Goal: Task Accomplishment & Management: Manage account settings

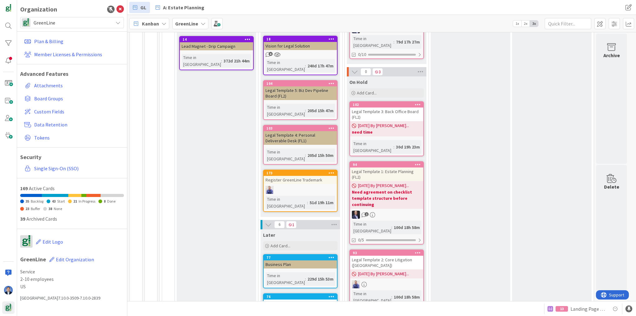
scroll to position [423, 0]
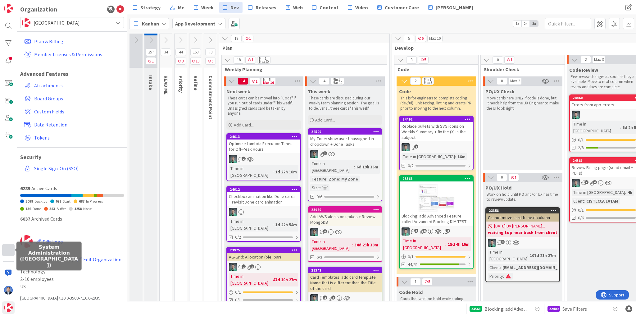
click at [6, 251] on div at bounding box center [8, 250] width 12 height 12
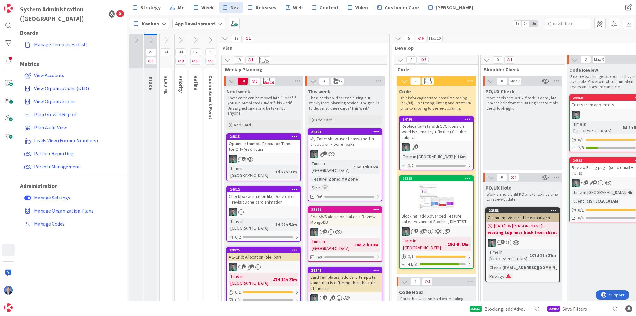
click at [65, 85] on span "View Organizations (OLD)" at bounding box center [61, 88] width 55 height 6
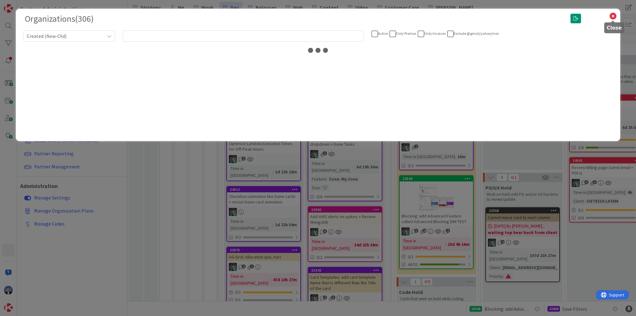
click at [613, 17] on icon at bounding box center [613, 16] width 8 height 9
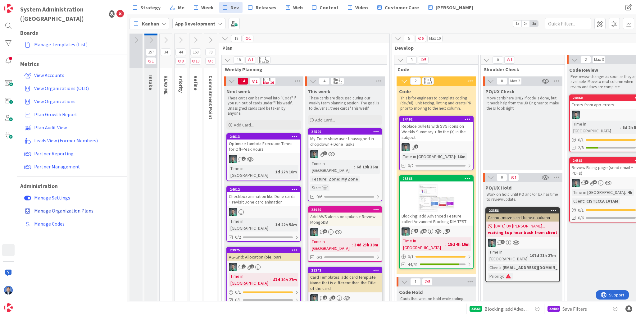
click at [60, 208] on span "Manage Organization Plans" at bounding box center [63, 211] width 59 height 6
select select "EN"
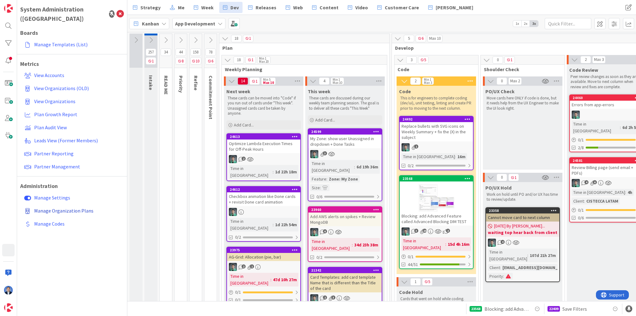
select select "EN"
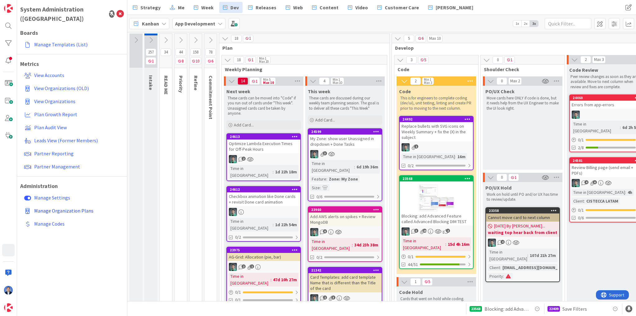
select select "EN"
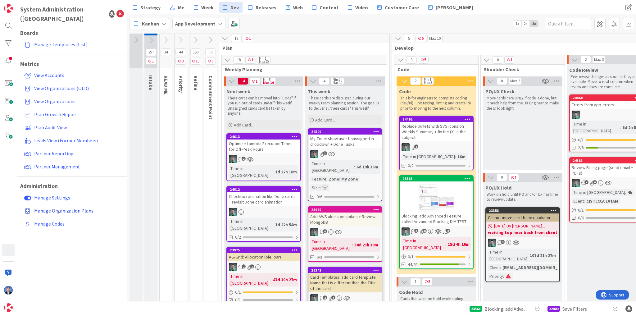
select select "EN"
select select "PF"
select select "EN"
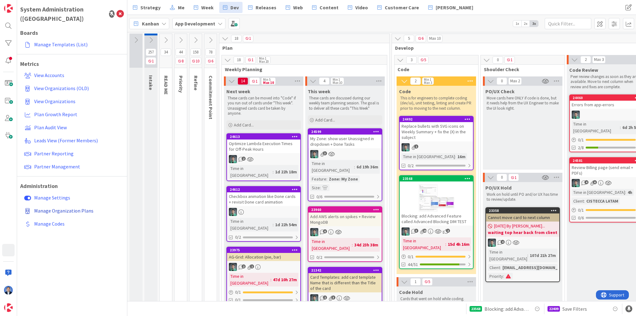
select select "PF"
select select "EN"
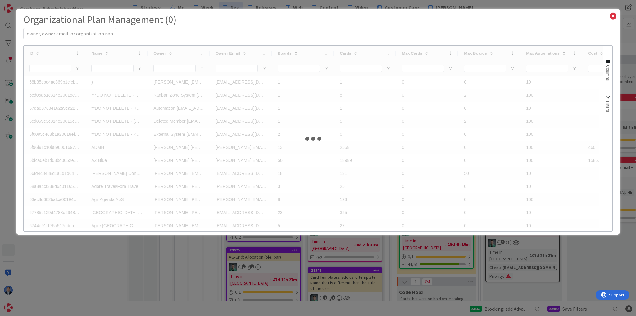
select select "EN"
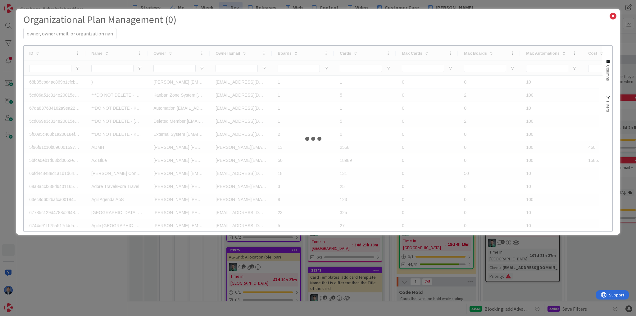
select select "EN"
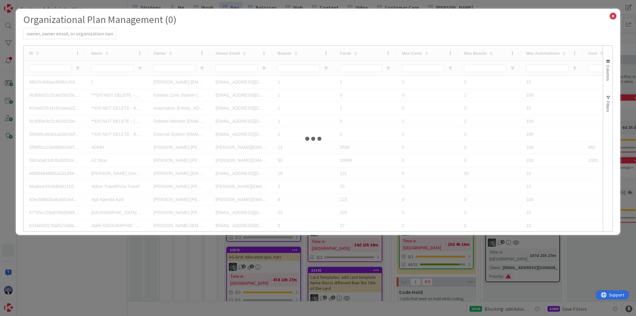
select select "EN"
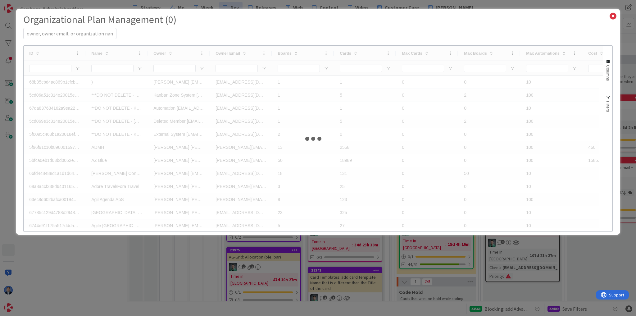
select select "EN"
select select "PF"
select select "EN"
select select "PF"
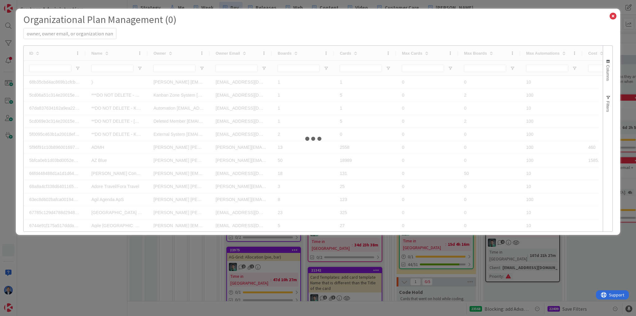
select select "PF"
select select "EN"
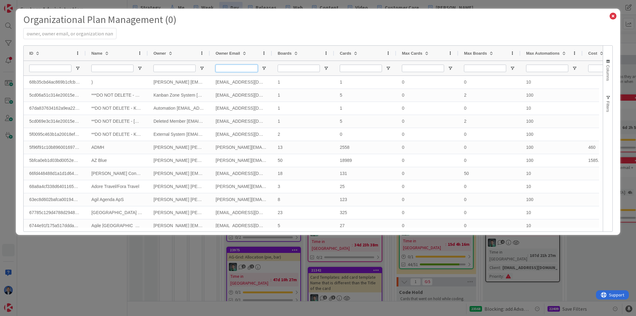
click at [239, 71] on input "Owner Email Filter Input" at bounding box center [237, 68] width 42 height 7
type input "[PERSON_NAME]"
select select "EN"
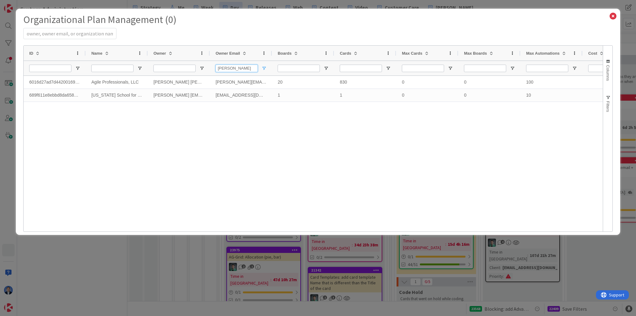
type input "[PERSON_NAME]"
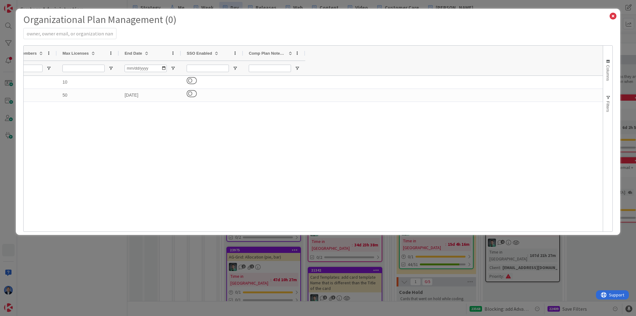
select select "3"
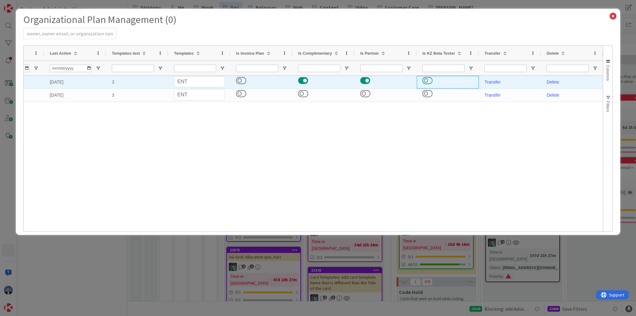
click at [427, 80] on button at bounding box center [428, 80] width 10 height 8
select select "3"
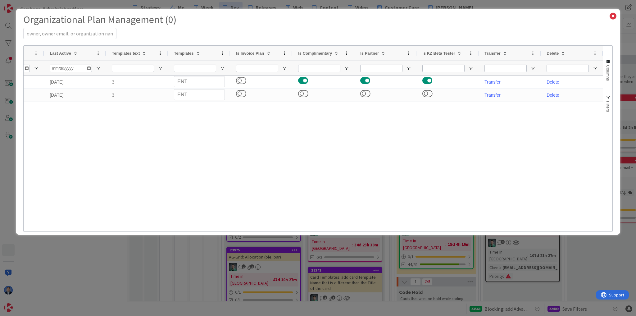
select select "EN"
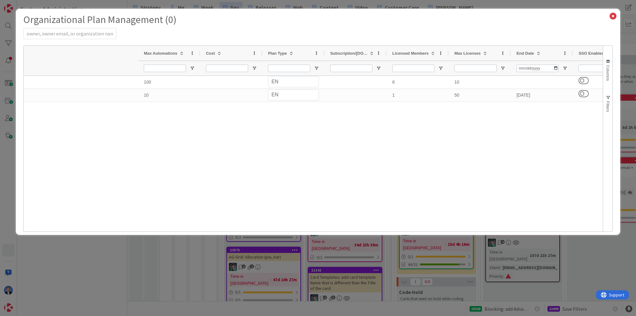
select select "EN"
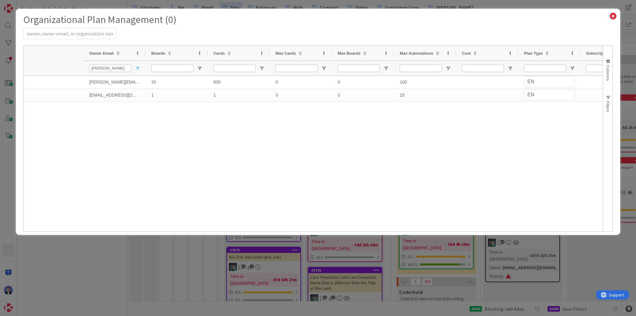
select select "EN"
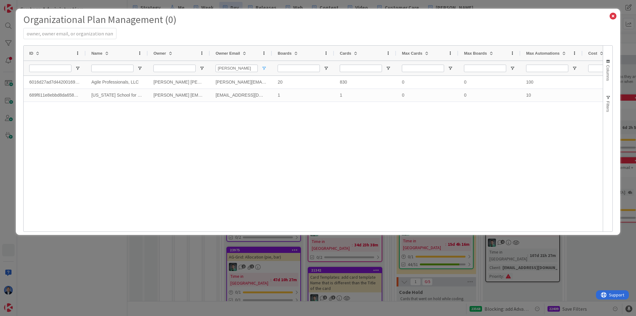
select select "EN"
drag, startPoint x: 234, startPoint y: 67, endPoint x: 211, endPoint y: 67, distance: 22.7
click at [211, 67] on div "[PERSON_NAME]" at bounding box center [241, 68] width 62 height 15
type input "[PERSON_NAME]"
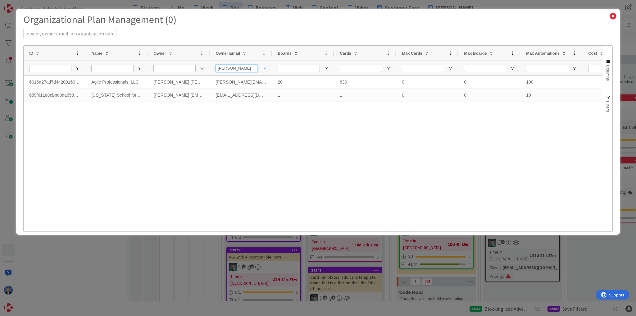
select select "PF"
select select "EN"
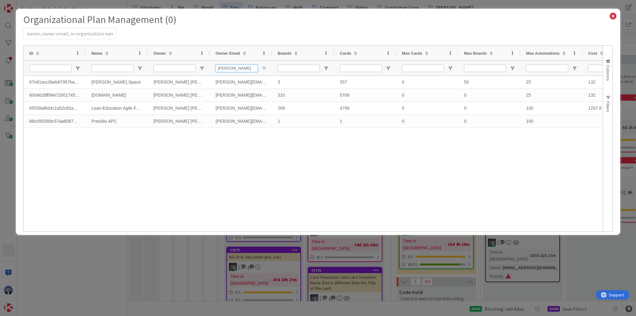
type input "[PERSON_NAME]"
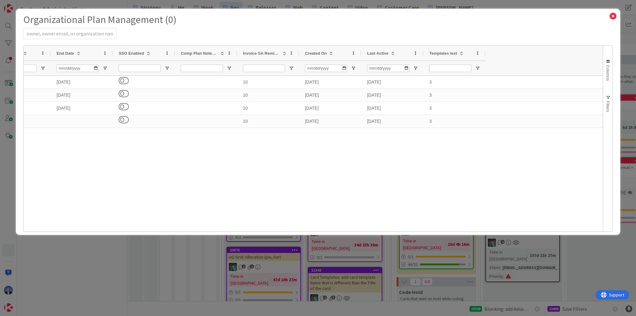
select select "3"
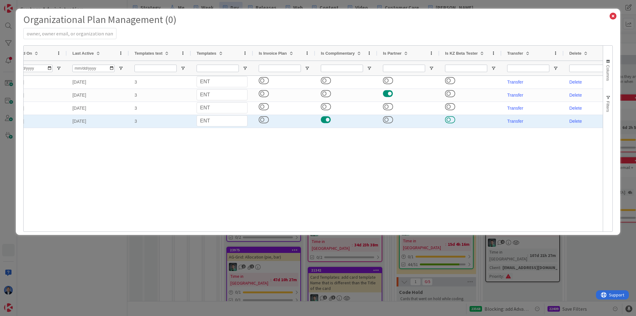
click at [451, 119] on button at bounding box center [450, 120] width 10 height 8
select select "3"
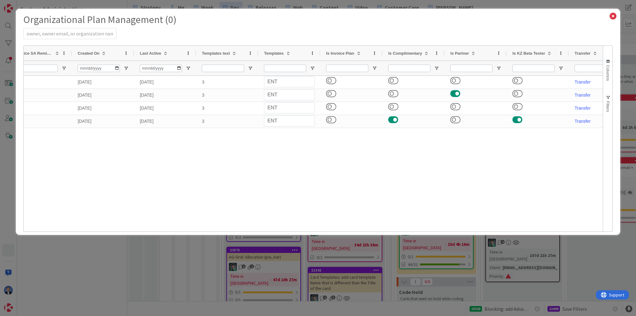
select select "3"
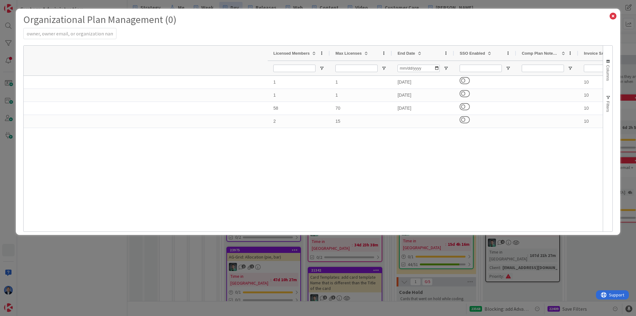
select select "PF"
select select "EN"
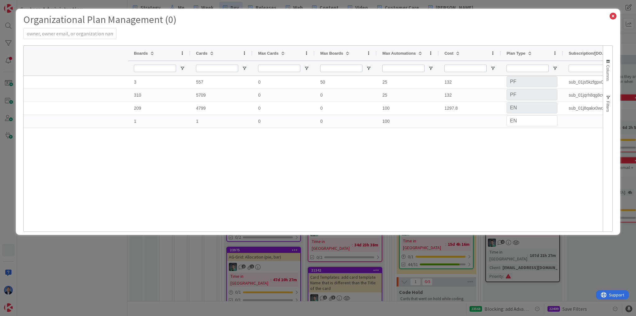
select select "PF"
select select "EN"
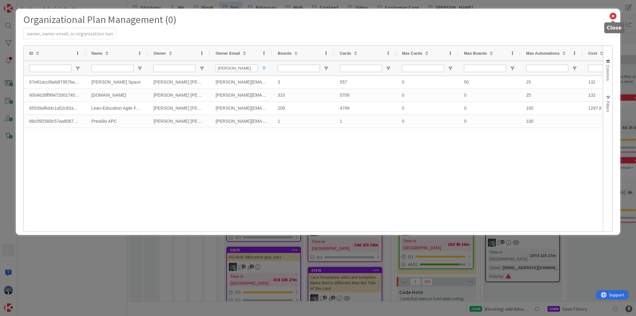
click at [613, 14] on icon at bounding box center [613, 16] width 8 height 9
